Goal: Information Seeking & Learning: Learn about a topic

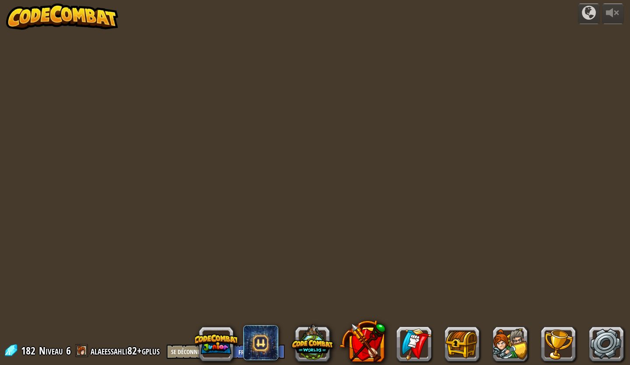
select select "fr"
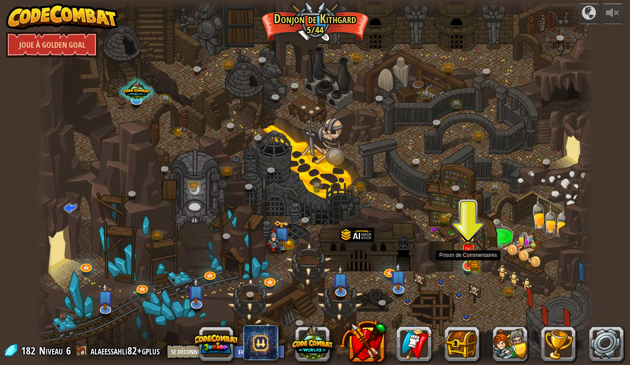
click at [470, 253] on img at bounding box center [468, 251] width 9 height 9
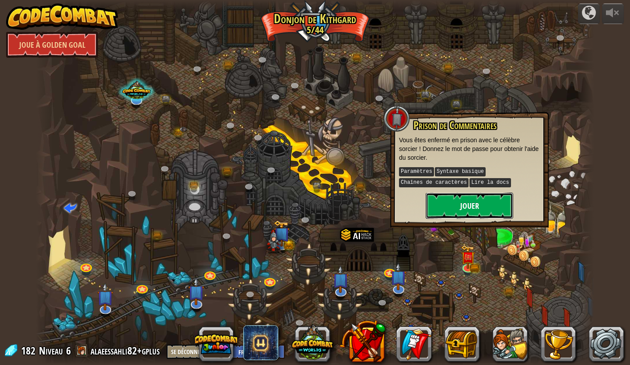
click at [475, 205] on button "Jouer" at bounding box center [470, 206] width 88 height 26
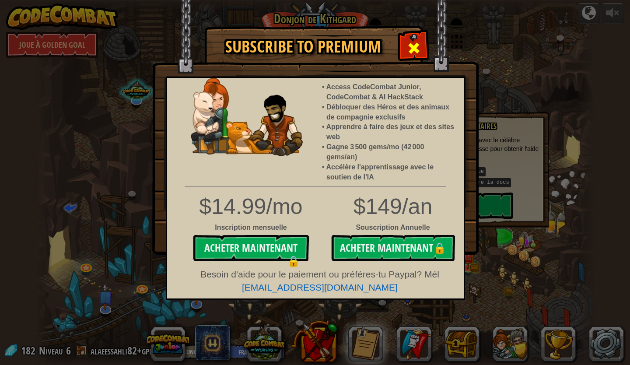
click at [409, 43] on span at bounding box center [414, 48] width 14 height 14
